Goal: Task Accomplishment & Management: Use online tool/utility

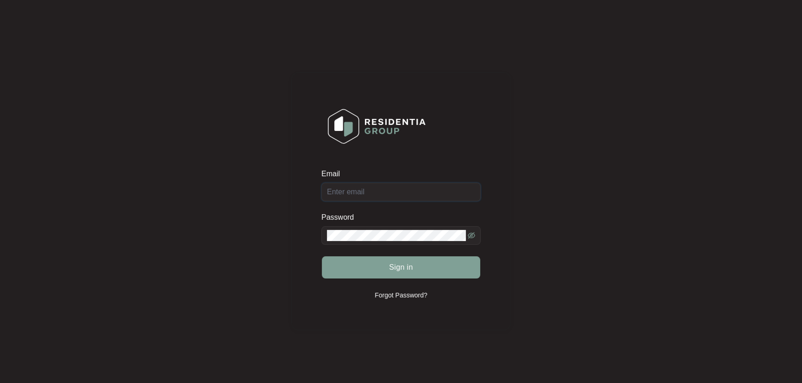
type input "[EMAIL_ADDRESS][DOMAIN_NAME]"
click at [415, 266] on div "Sign in" at bounding box center [400, 267] width 159 height 23
click at [416, 268] on div "Sign in" at bounding box center [400, 267] width 159 height 23
click at [416, 271] on button "Sign in" at bounding box center [401, 267] width 158 height 22
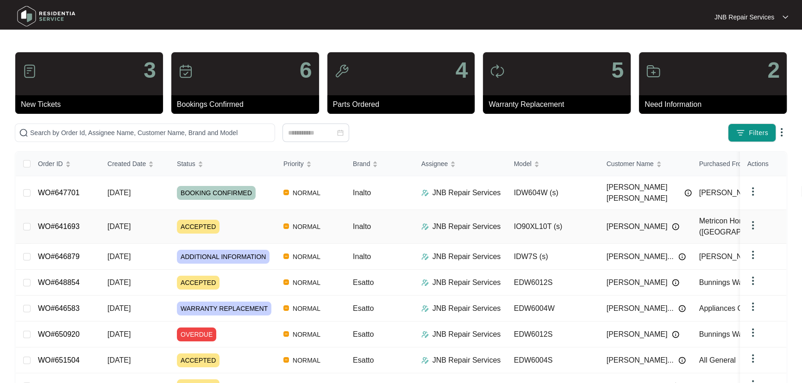
click at [131, 223] on span "[DATE]" at bounding box center [118, 227] width 23 height 8
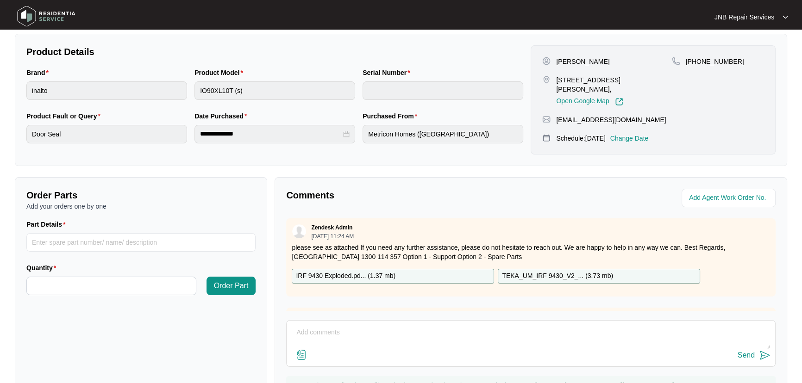
scroll to position [61, 0]
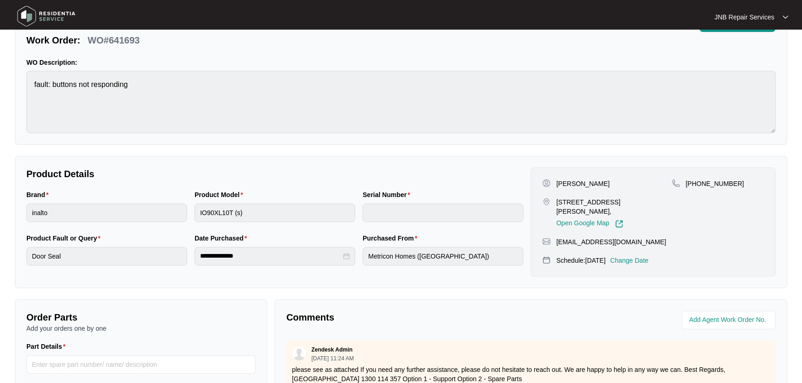
click at [253, 253] on div "**********" at bounding box center [275, 255] width 504 height 44
drag, startPoint x: 34, startPoint y: 23, endPoint x: 27, endPoint y: 20, distance: 7.7
click at [32, 23] on img at bounding box center [46, 16] width 65 height 28
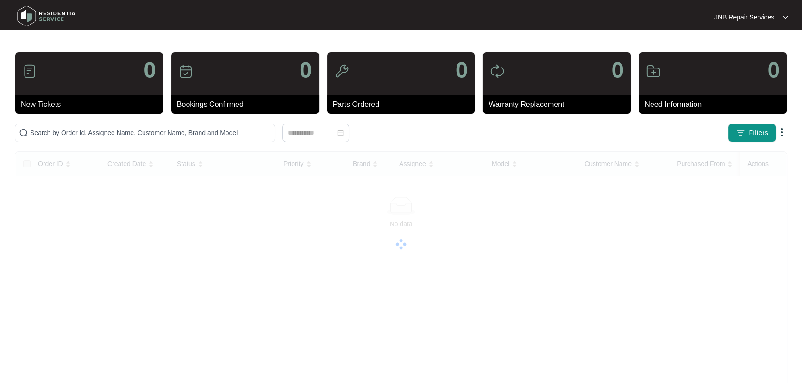
click at [27, 20] on img at bounding box center [46, 16] width 65 height 28
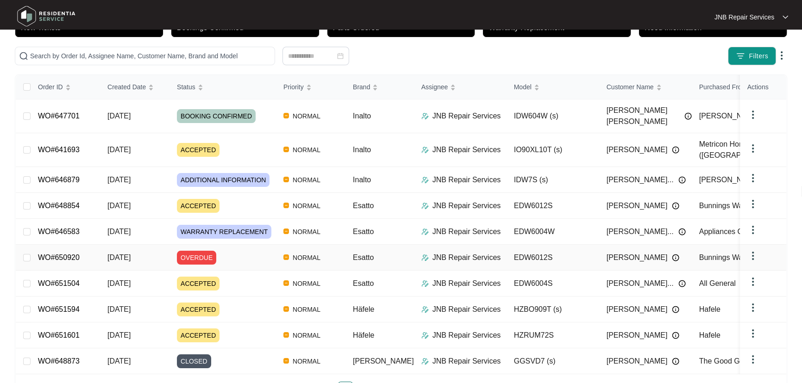
scroll to position [84, 0]
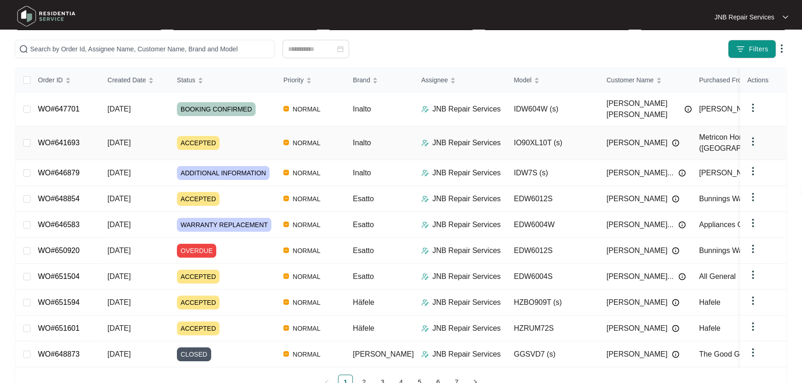
click at [79, 131] on td "WO#641693" at bounding box center [65, 143] width 69 height 34
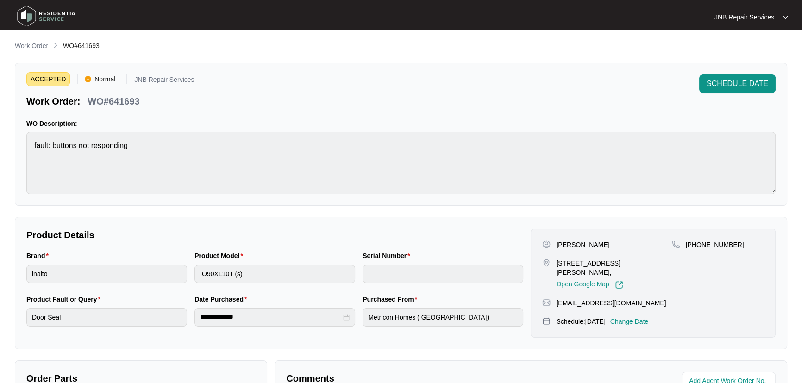
click at [131, 101] on p "WO#641693" at bounding box center [113, 101] width 52 height 13
copy p "641693"
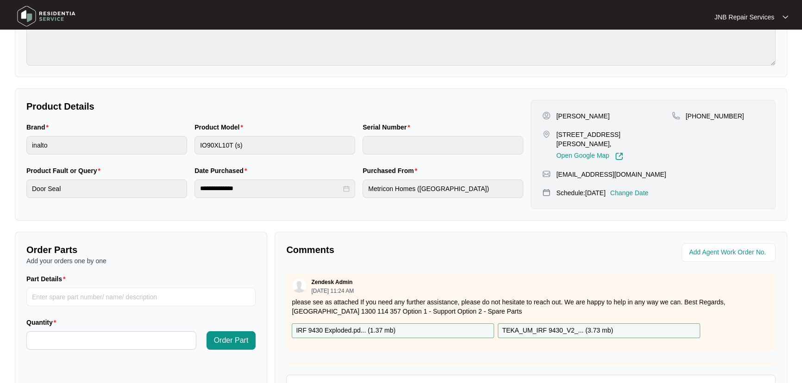
scroll to position [230, 0]
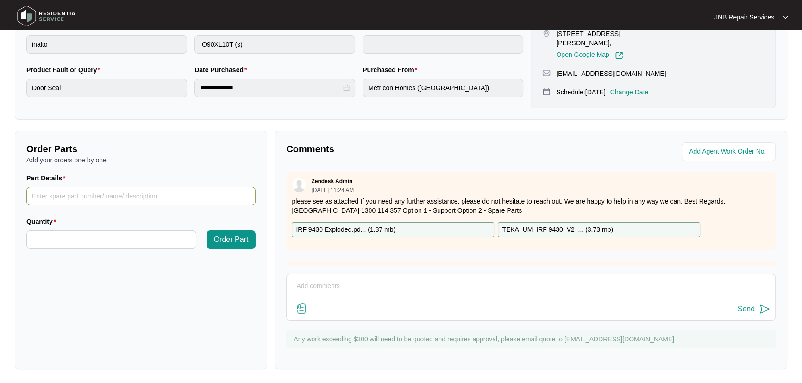
click at [148, 200] on input "Part Details" at bounding box center [140, 196] width 229 height 19
click at [126, 189] on input "Part Details" at bounding box center [140, 196] width 229 height 19
type input "dassdas"
click at [124, 240] on input "Quantity" at bounding box center [111, 240] width 169 height 18
type input "*"
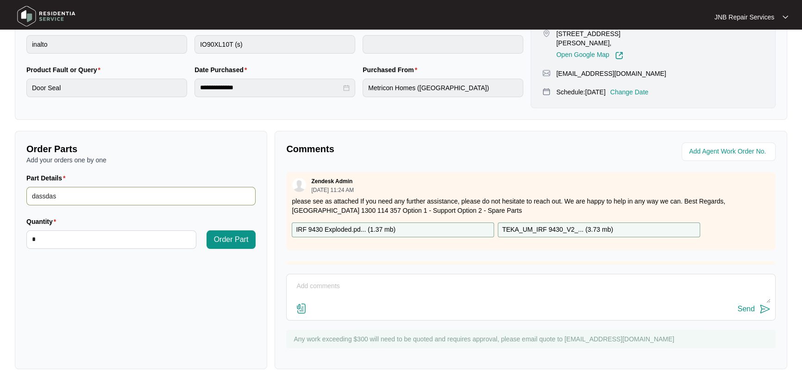
drag, startPoint x: 130, startPoint y: 194, endPoint x: 0, endPoint y: 199, distance: 129.7
click at [0, 195] on main "**********" at bounding box center [401, 77] width 802 height 614
type input "d"
click at [352, 230] on p "IRF 9430 Exploded.pd... ( 1.37 mb )" at bounding box center [345, 230] width 99 height 10
click at [111, 199] on input "Part Details" at bounding box center [140, 196] width 229 height 19
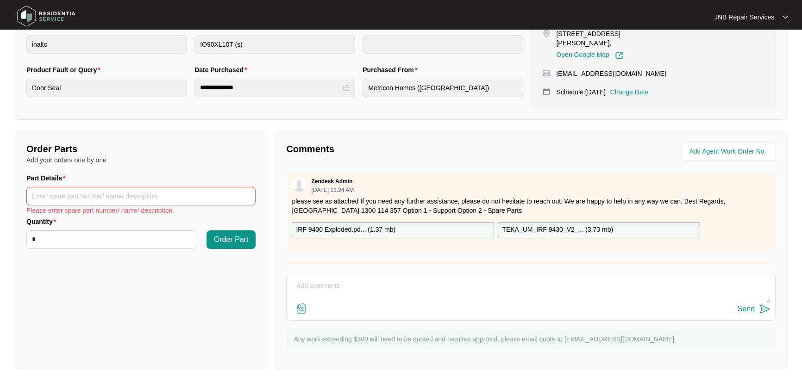
paste input "608030"
type input "6"
type input "drain pump"
